Goal: Information Seeking & Learning: Learn about a topic

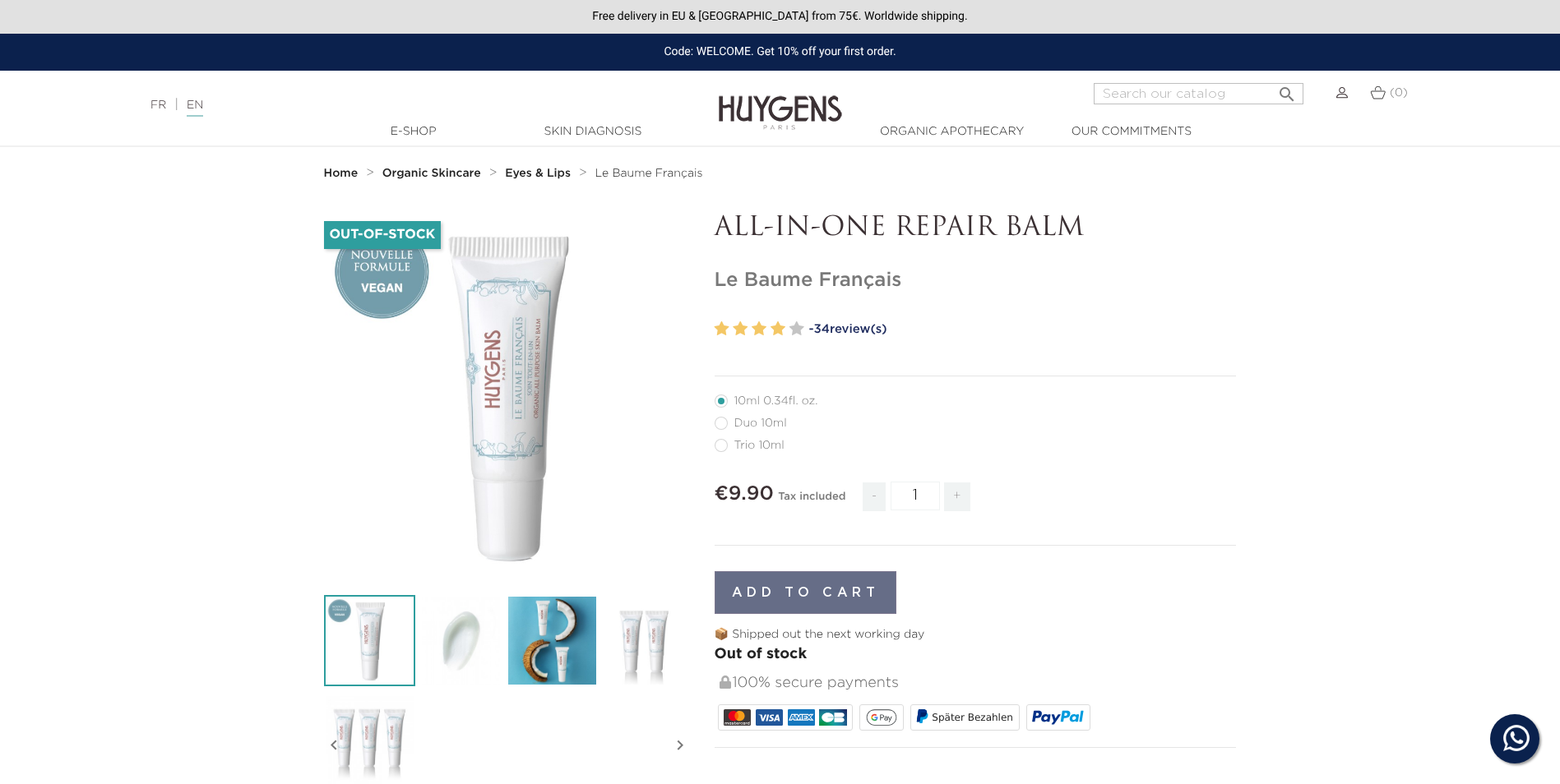
click at [786, 105] on img at bounding box center [780, 100] width 123 height 63
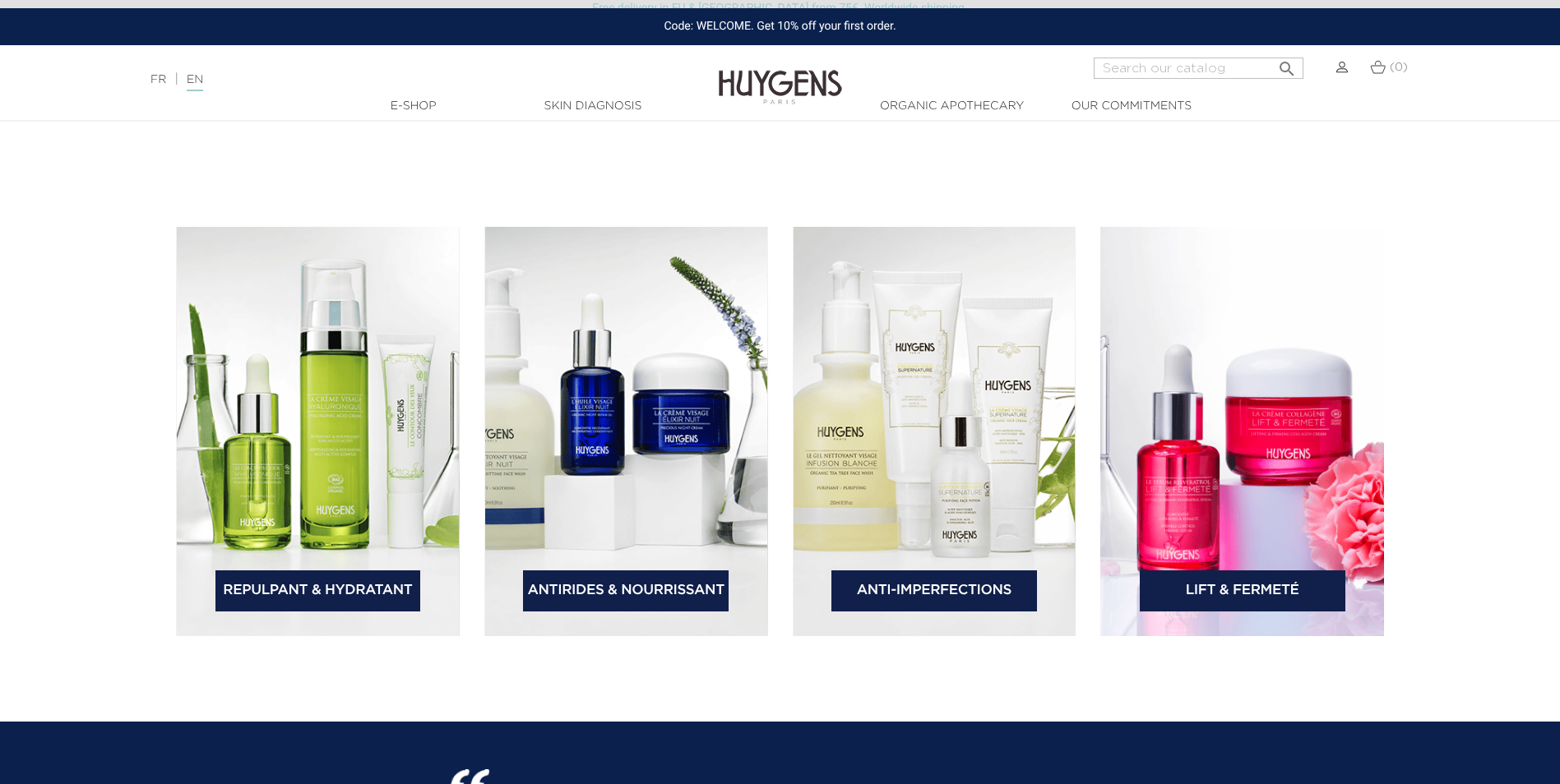
scroll to position [2547, 0]
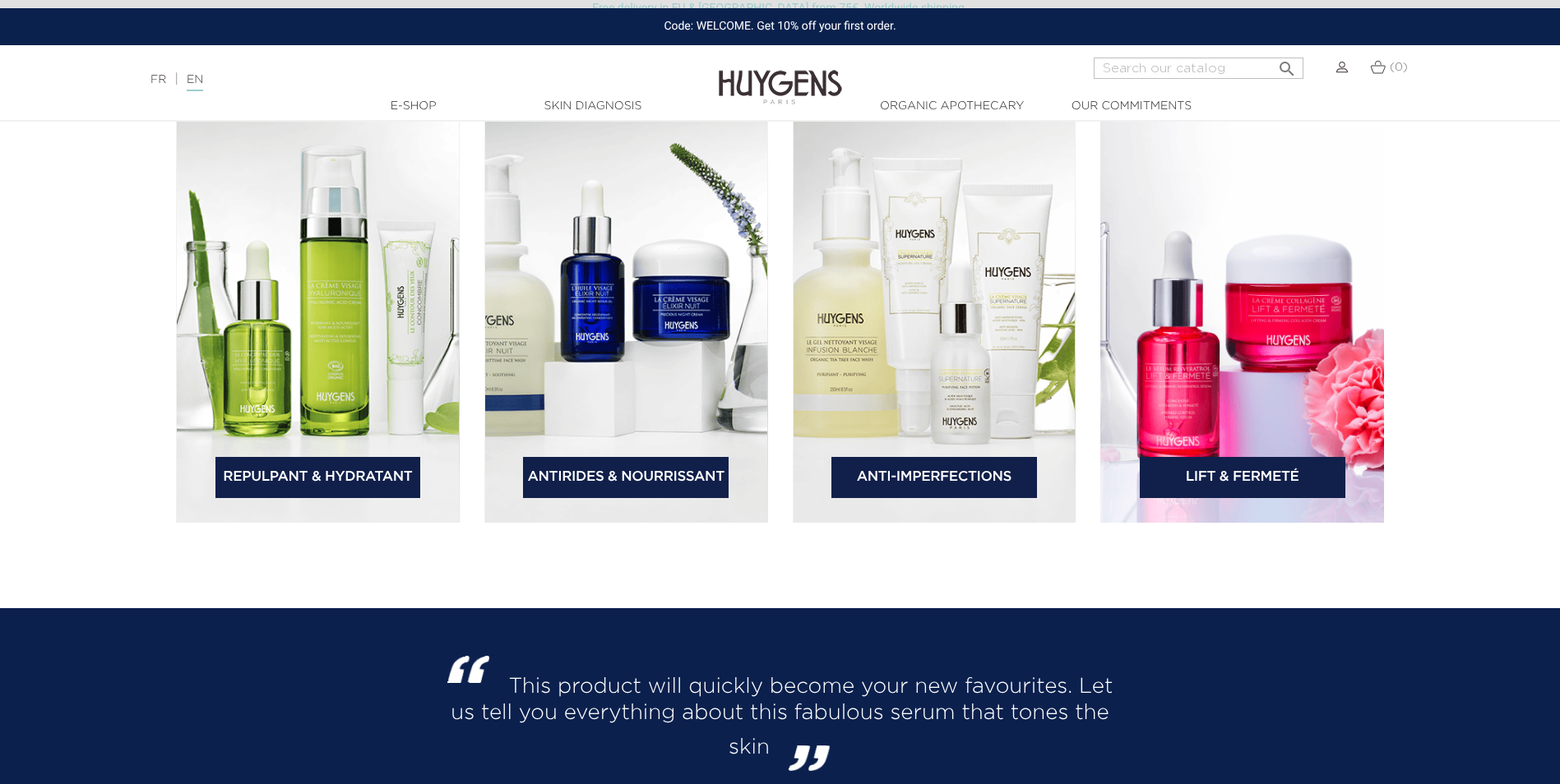
click at [1250, 347] on img at bounding box center [1241, 318] width 283 height 409
click at [1248, 473] on link "Lift & Fermeté" at bounding box center [1242, 478] width 205 height 41
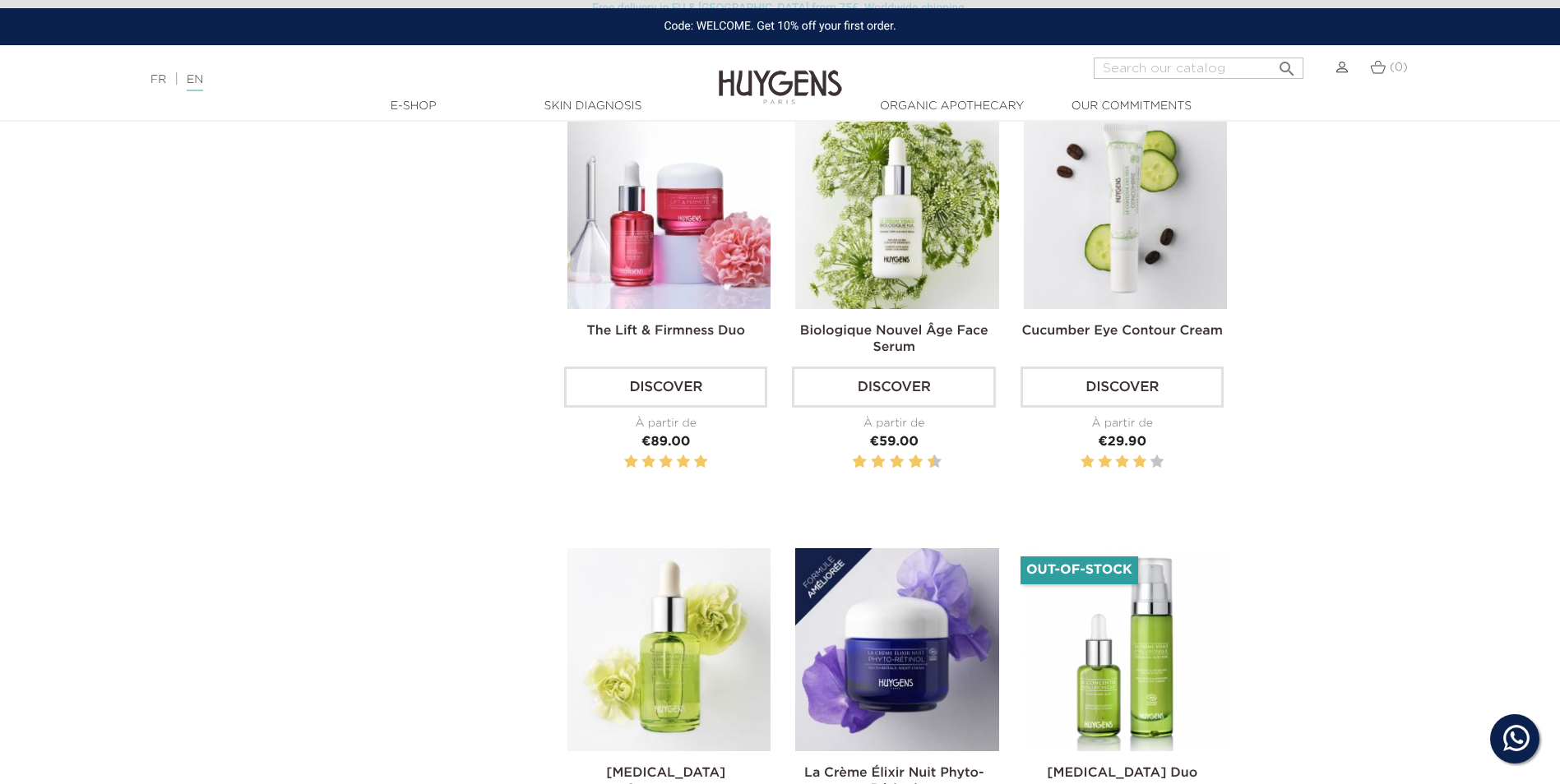
scroll to position [1068, 0]
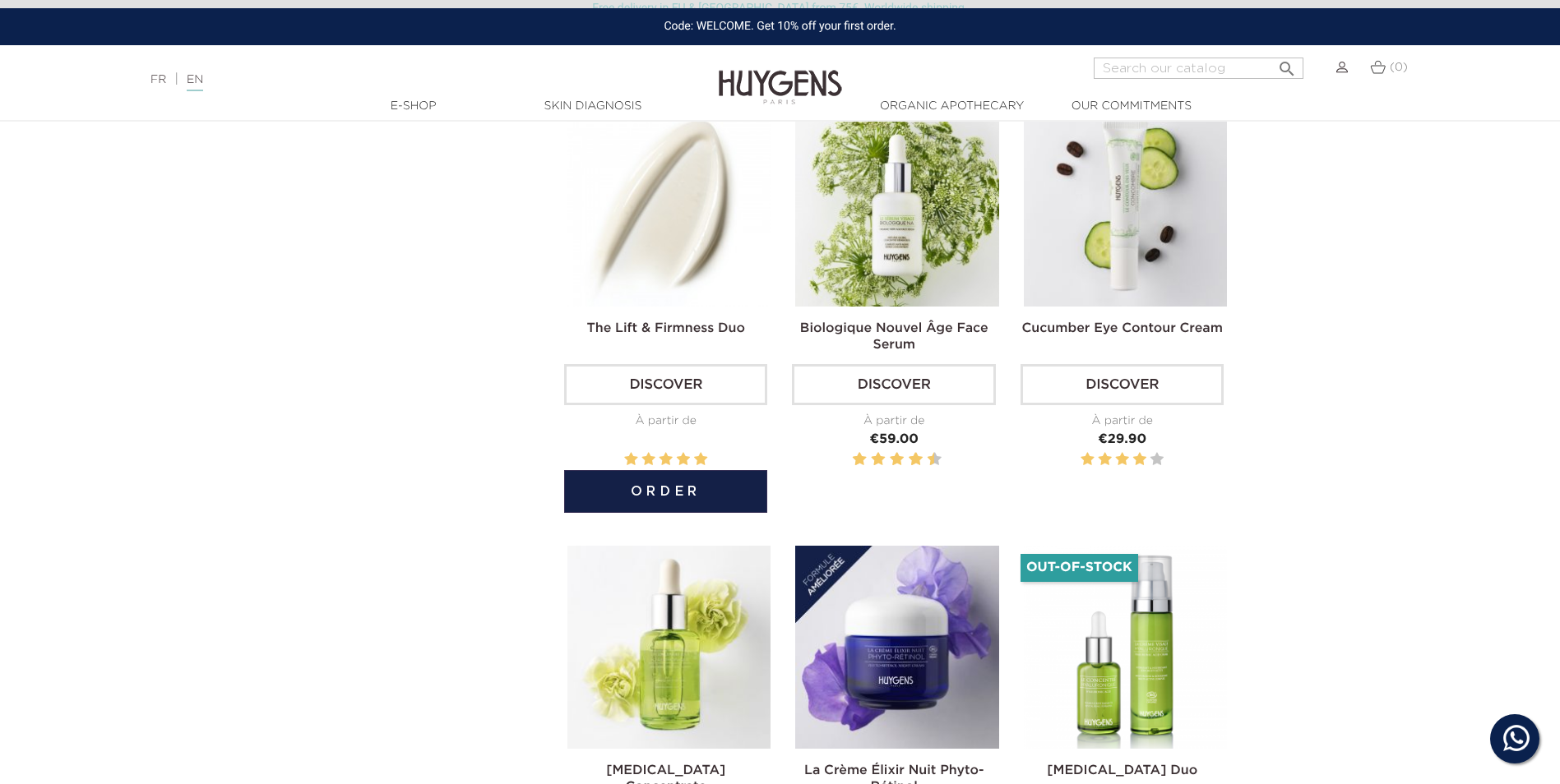
click at [653, 237] on img at bounding box center [669, 204] width 203 height 203
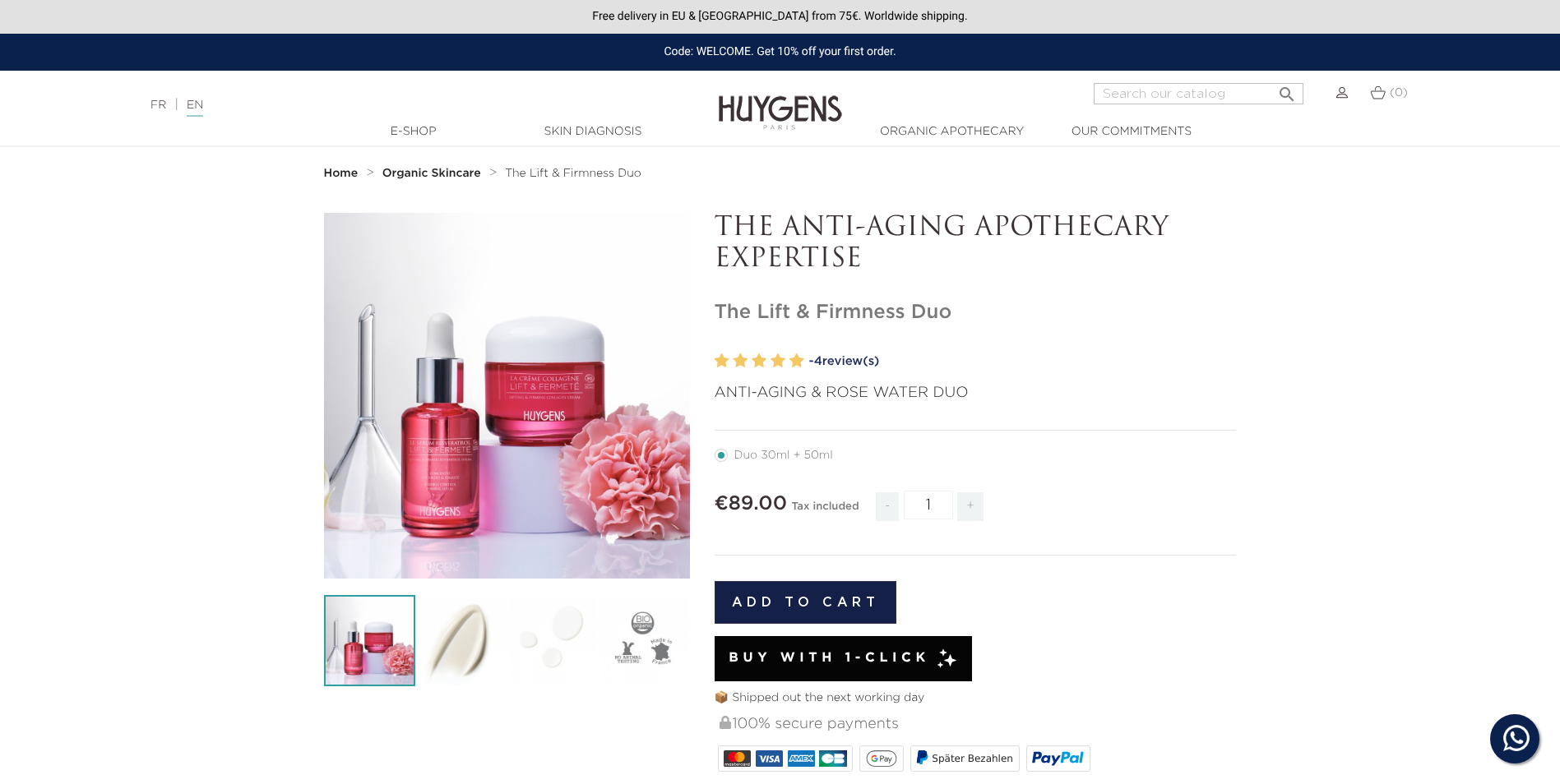
click at [1150, 98] on input "Search" at bounding box center [1198, 93] width 210 height 21
type input "night balm"
click at [1272, 78] on button " Search" at bounding box center [1286, 89] width 29 height 22
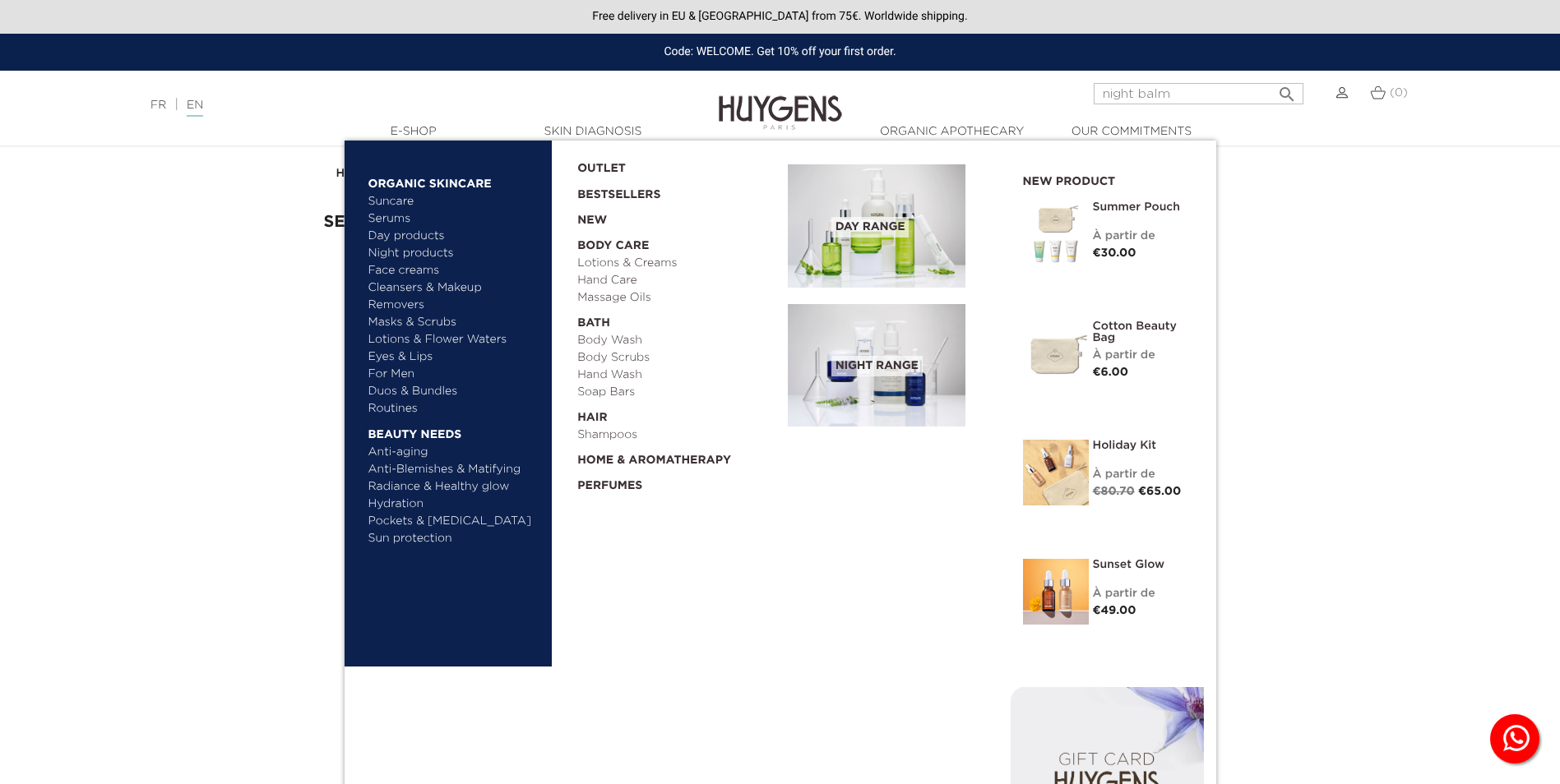
click at [400, 249] on link "Night products" at bounding box center [447, 253] width 157 height 17
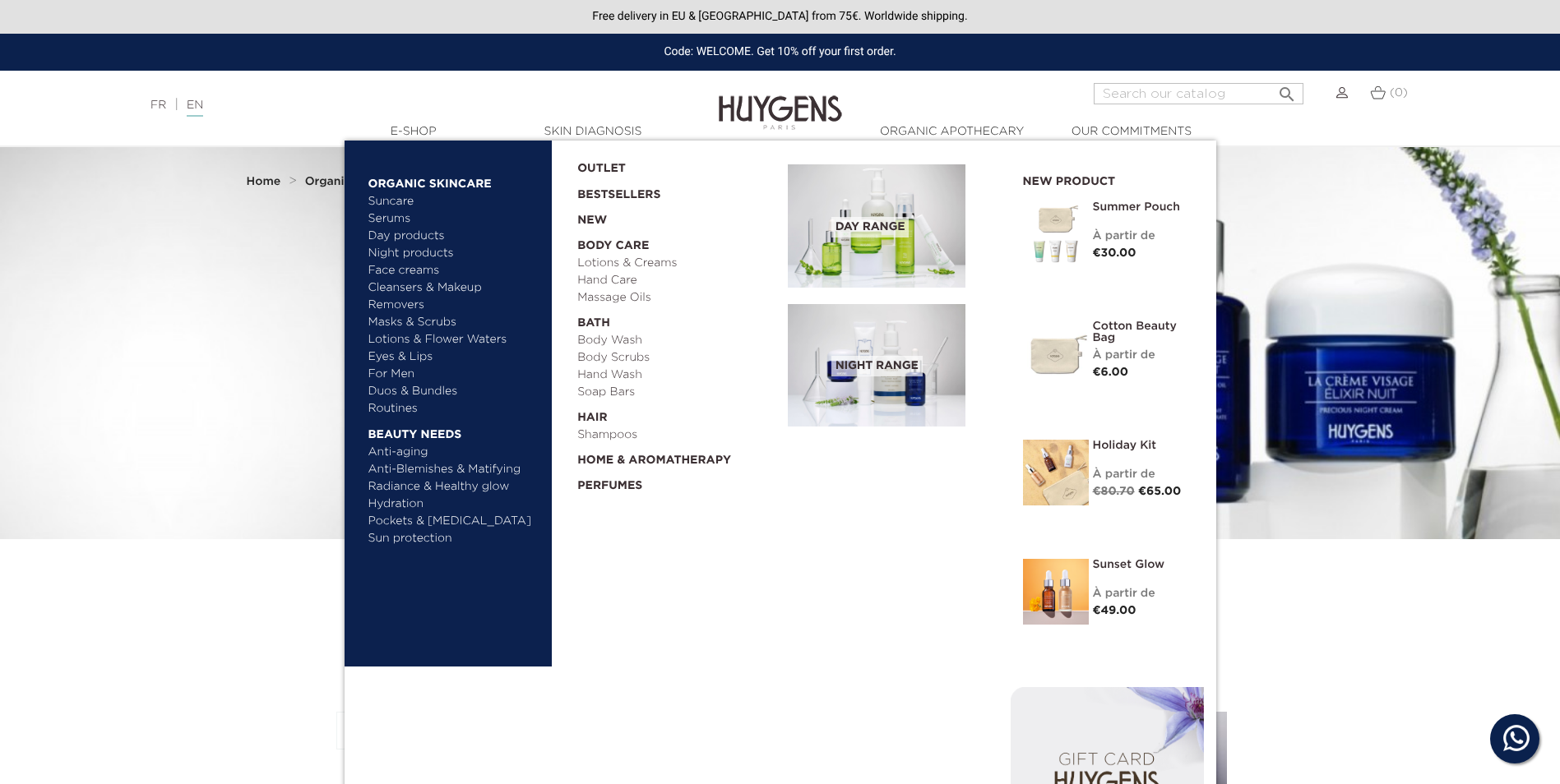
click at [401, 215] on link "Serums" at bounding box center [454, 218] width 171 height 17
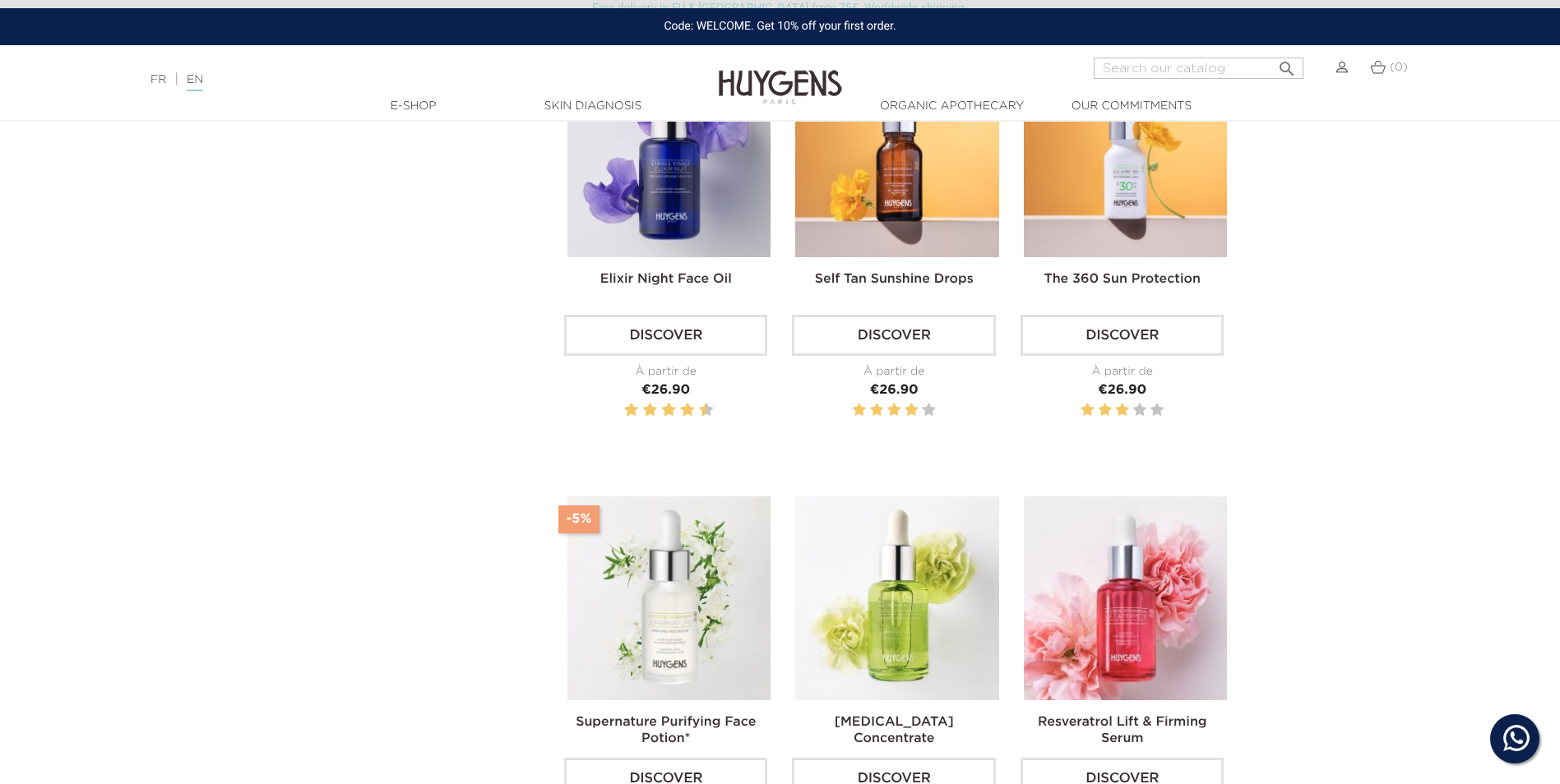
scroll to position [904, 0]
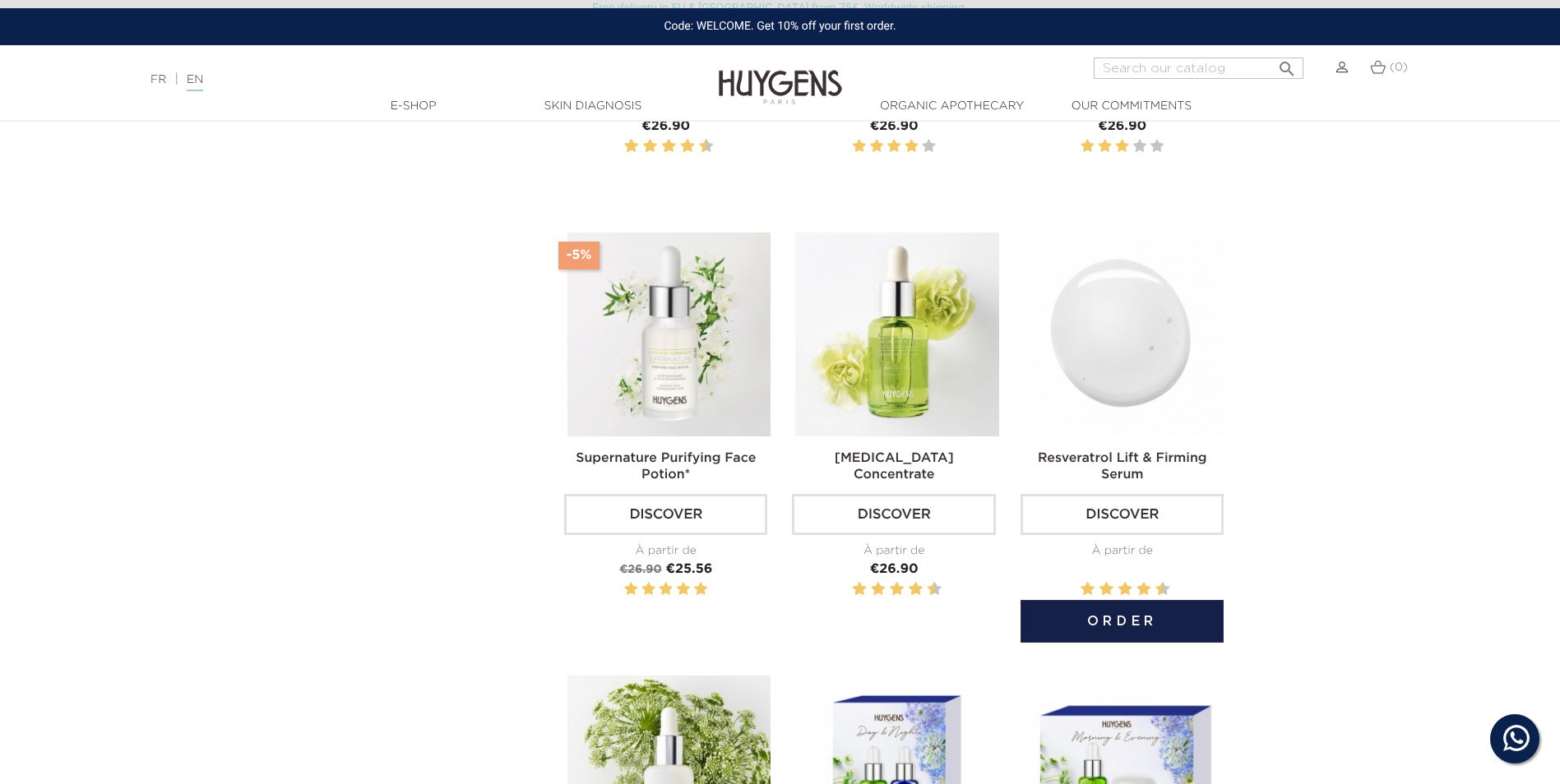
click at [1130, 363] on img at bounding box center [1125, 334] width 203 height 203
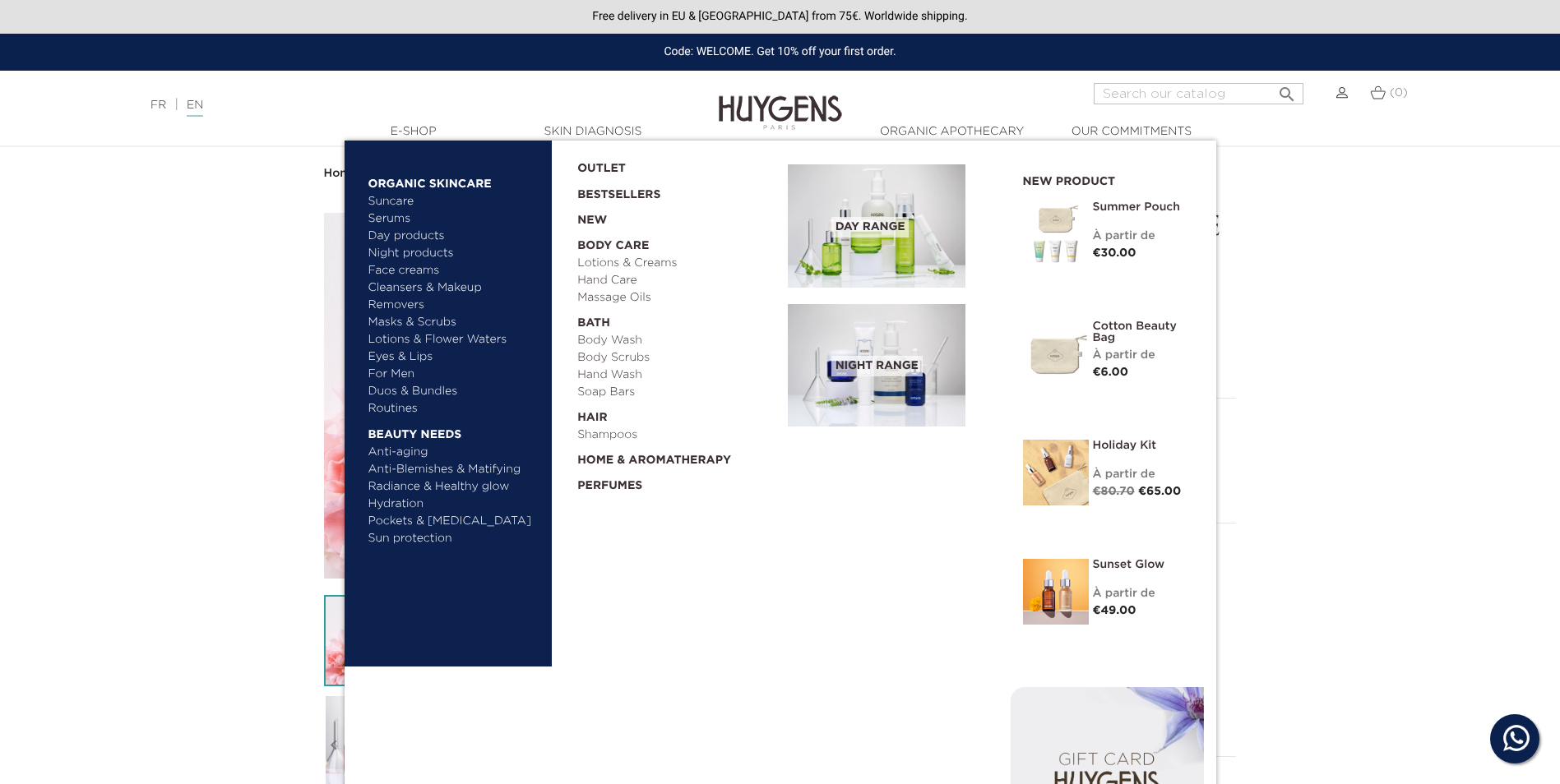
click at [409, 455] on link "Anti-aging" at bounding box center [454, 452] width 171 height 17
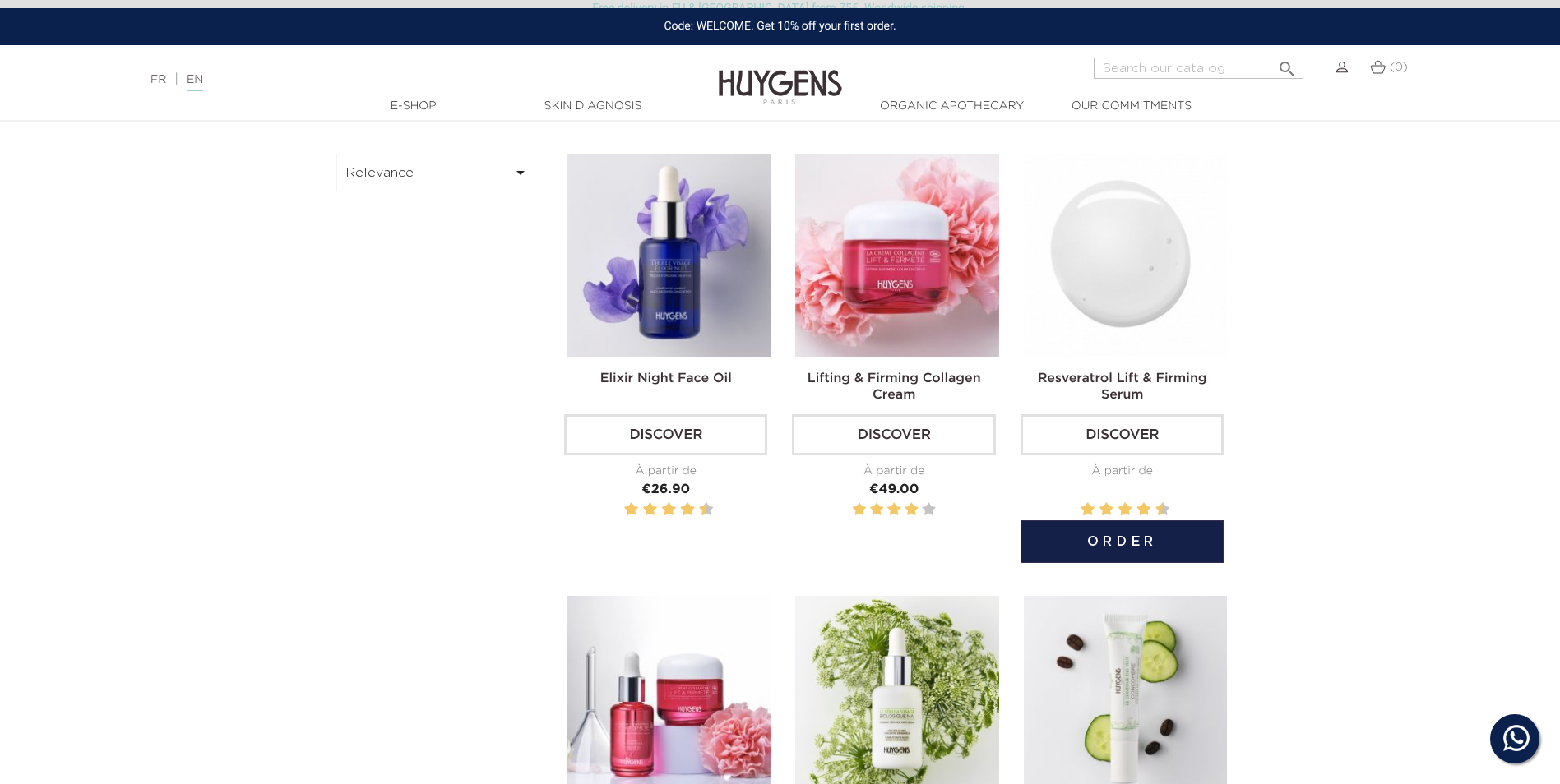
scroll to position [821, 0]
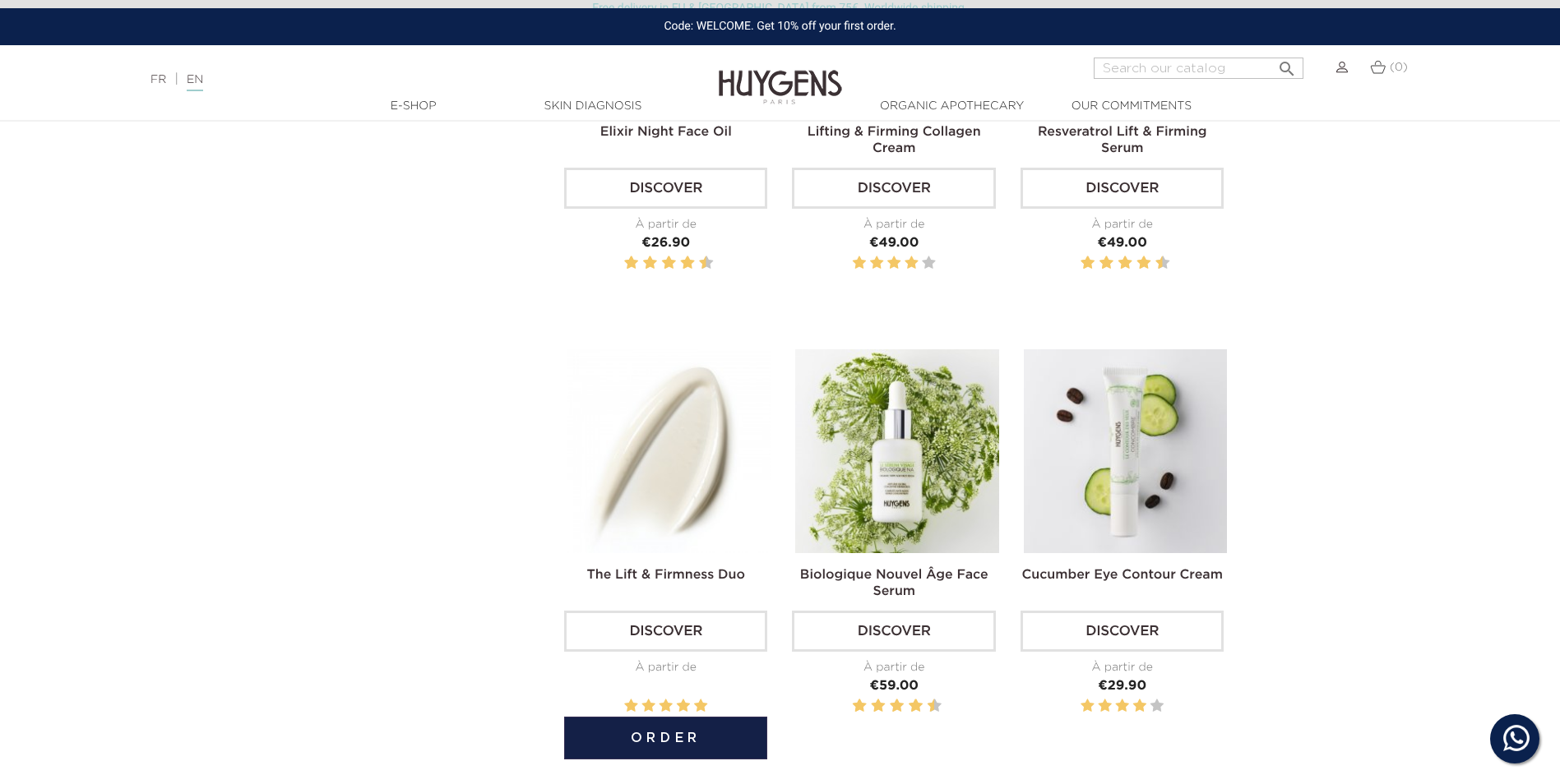
click at [698, 500] on img at bounding box center [669, 450] width 203 height 203
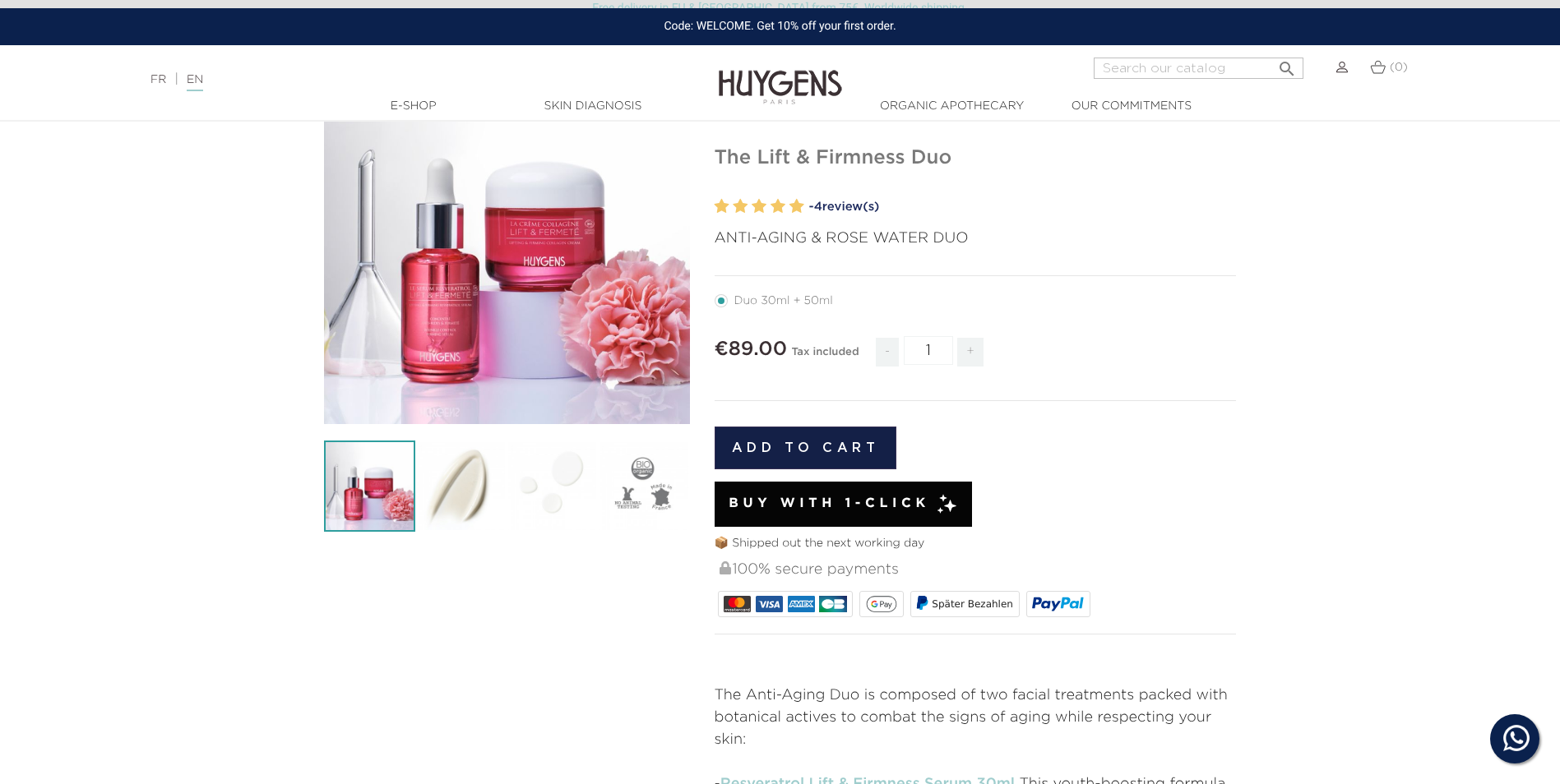
scroll to position [164, 0]
